Goal: Consume media (video, audio)

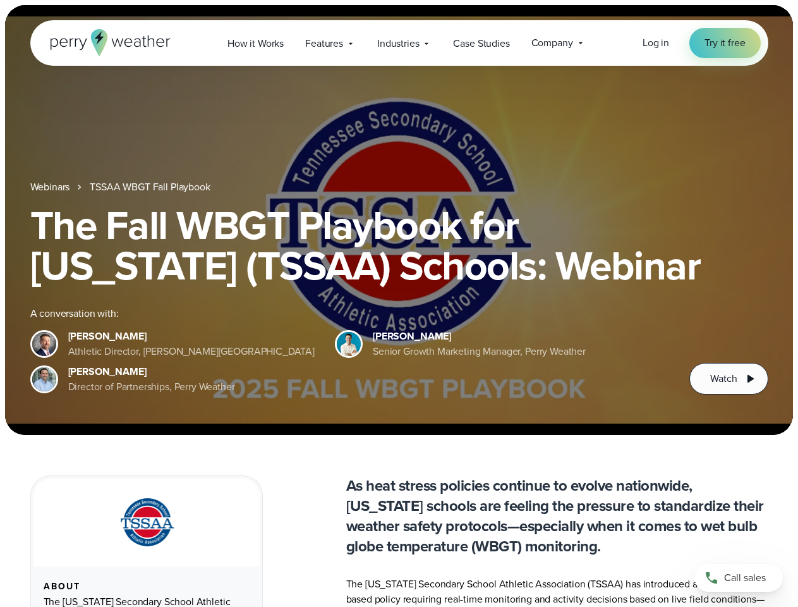
click at [399, 303] on div "The Fall WBGT Playbook for [US_STATE] (TSSAA) Schools: Webinar A conversation w…" at bounding box center [399, 300] width 738 height 190
click at [399, 43] on span "Industries" at bounding box center [398, 43] width 42 height 15
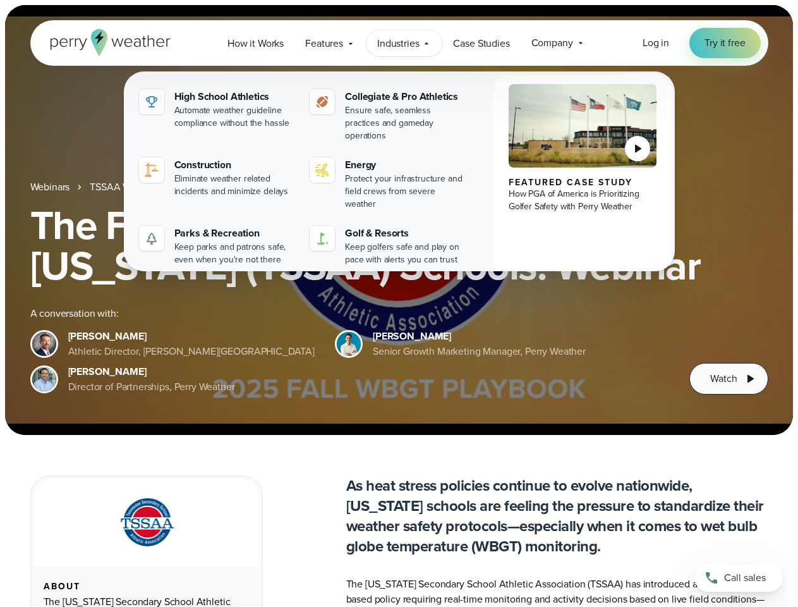
click at [399, 220] on h1 "The Fall WBGT Playbook for [US_STATE] (TSSAA) Schools: Webinar" at bounding box center [399, 245] width 738 height 81
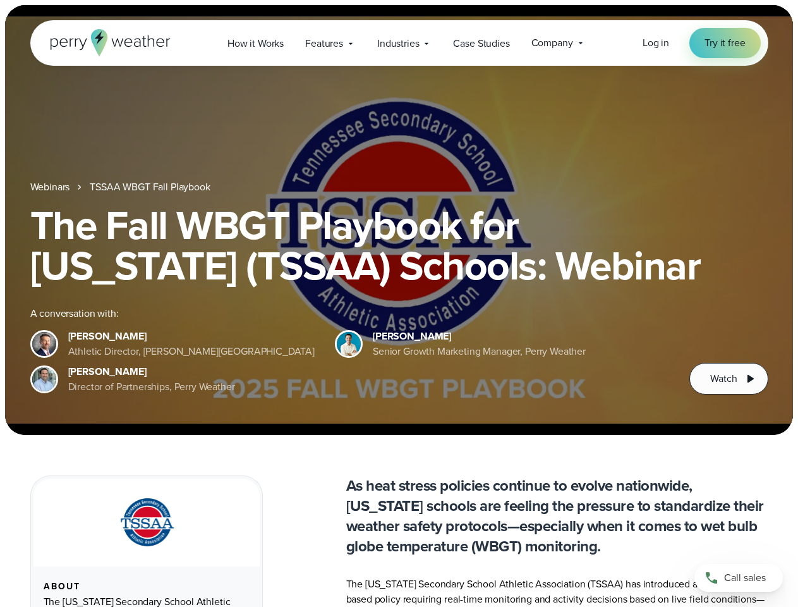
click at [151, 187] on link "TSSAA WBGT Fall Playbook" at bounding box center [150, 187] width 120 height 15
click at [729, 379] on span "Watch" at bounding box center [723, 378] width 27 height 15
